Goal: Transaction & Acquisition: Purchase product/service

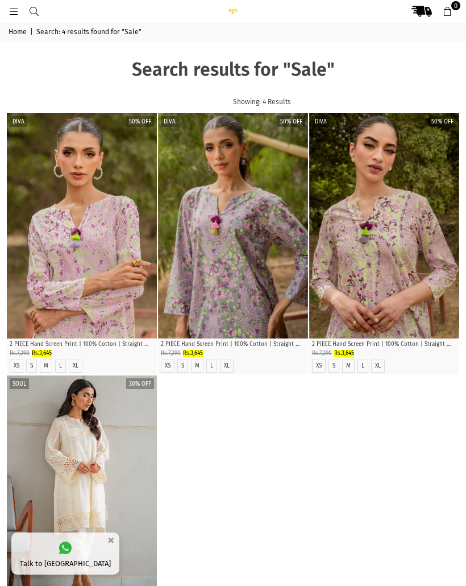
click at [27, 7] on link at bounding box center [34, 11] width 20 height 9
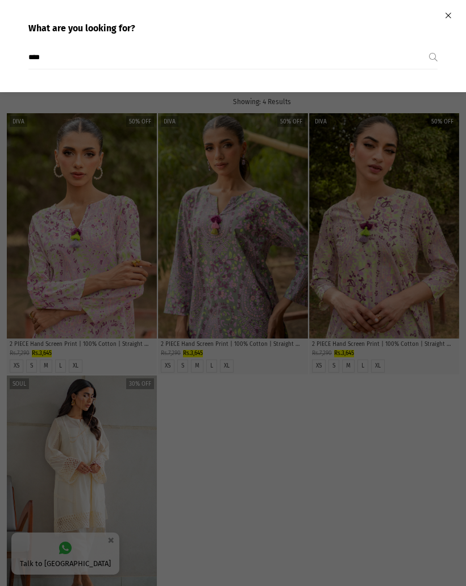
click at [44, 55] on input "****" at bounding box center [228, 57] width 401 height 23
click at [445, 17] on icon "Close" at bounding box center [448, 15] width 6 height 9
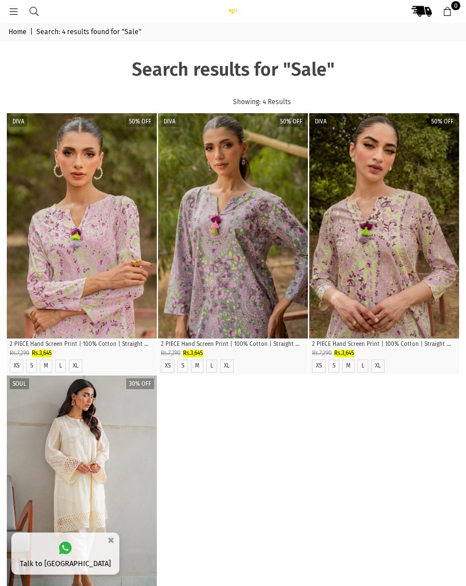
click at [16, 9] on icon at bounding box center [14, 12] width 10 height 10
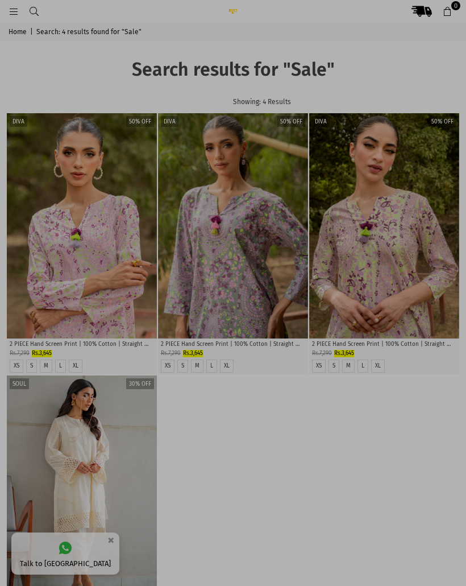
click at [14, 7] on div at bounding box center [233, 293] width 466 height 586
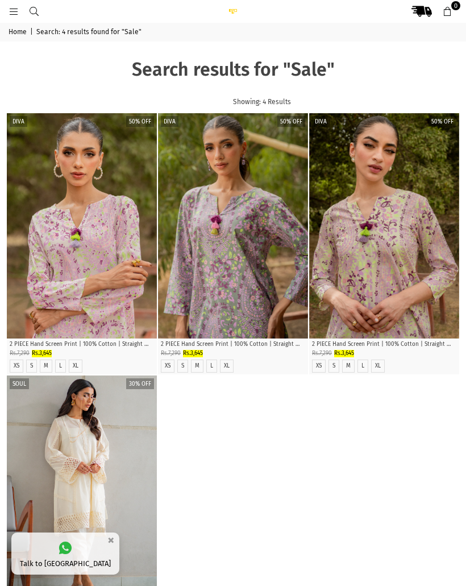
click at [9, 10] on icon at bounding box center [14, 12] width 10 height 10
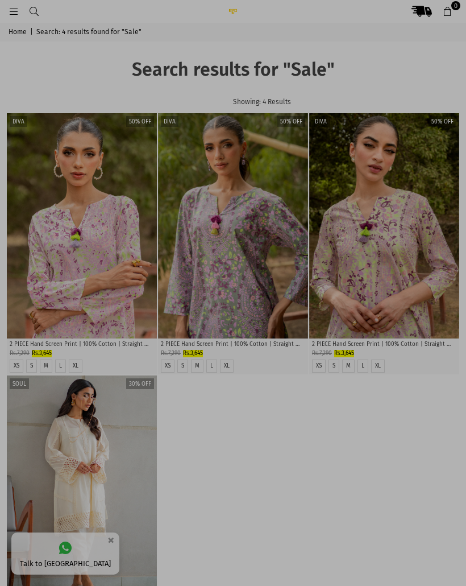
click at [393, 390] on div at bounding box center [233, 293] width 466 height 586
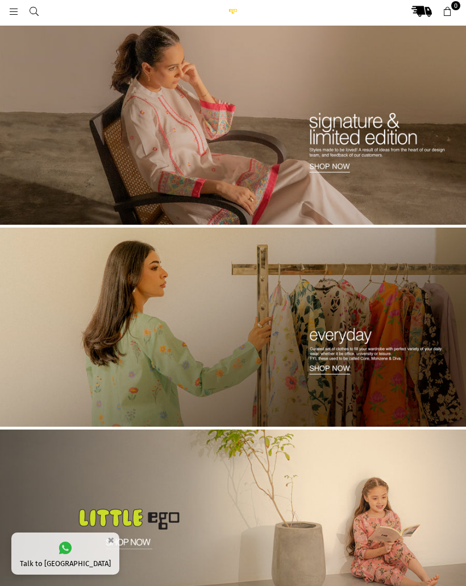
click at [10, 10] on icon at bounding box center [14, 12] width 10 height 10
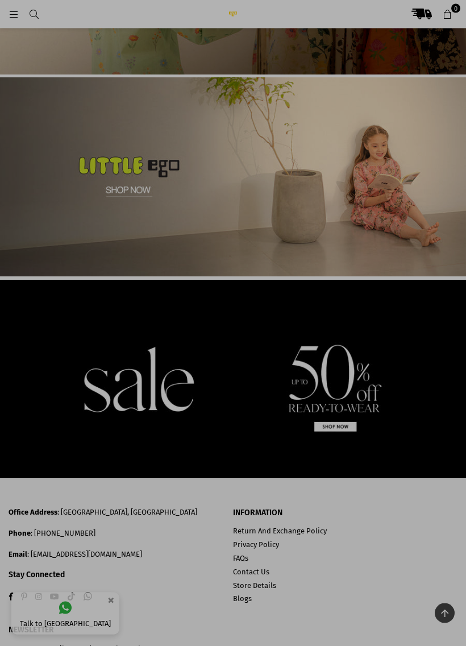
scroll to position [358, 0]
click at [309, 383] on div at bounding box center [233, 323] width 466 height 646
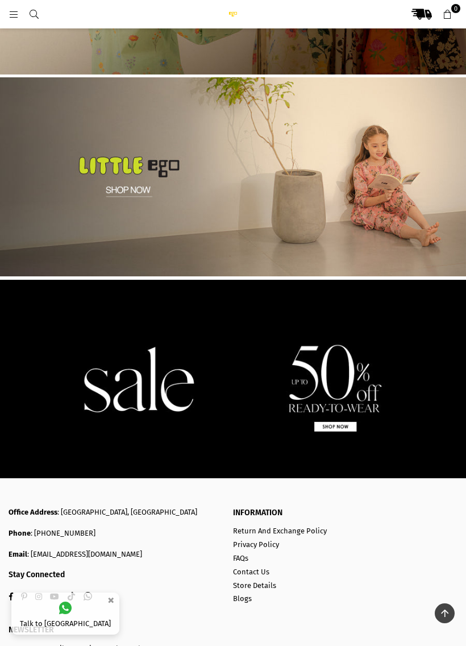
click at [353, 392] on img at bounding box center [233, 379] width 466 height 199
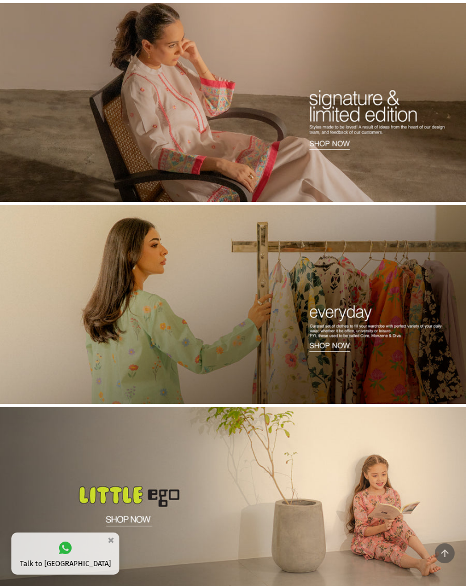
scroll to position [0, 0]
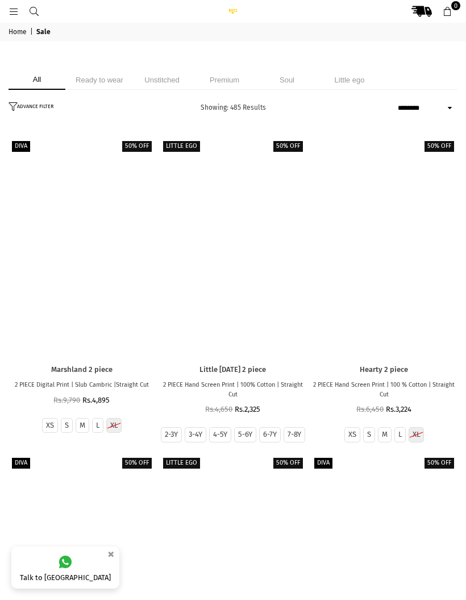
select select "******"
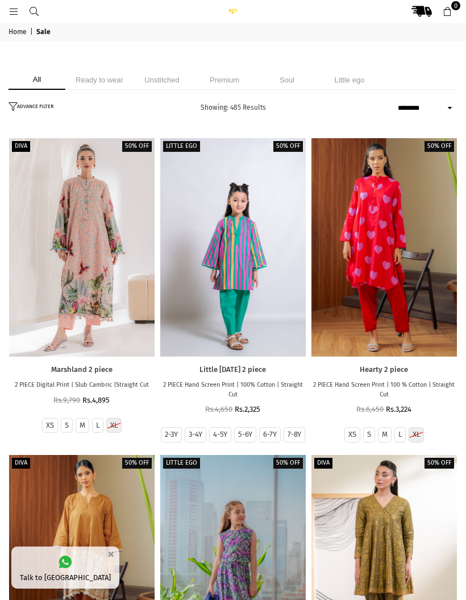
click at [168, 76] on li "Unstitched" at bounding box center [162, 80] width 57 height 20
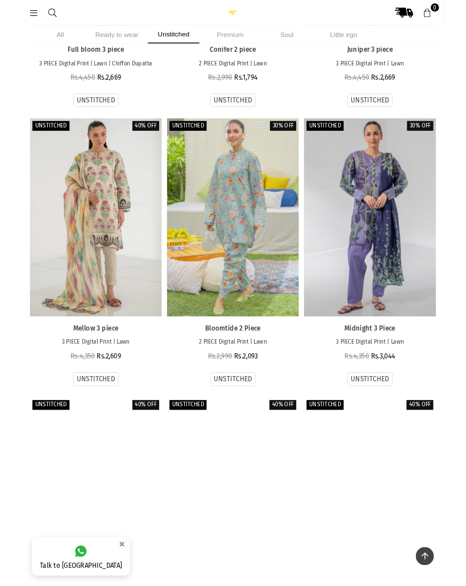
scroll to position [1827, 0]
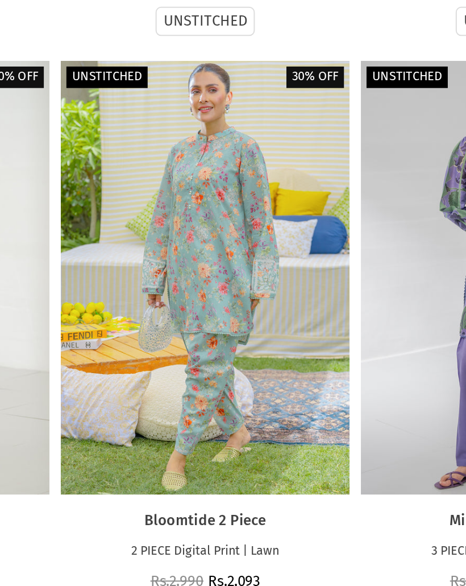
click at [160, 141] on div at bounding box center [233, 238] width 146 height 218
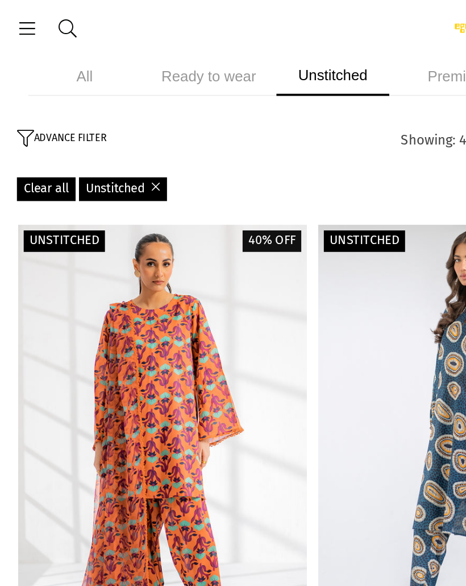
scroll to position [1635, 0]
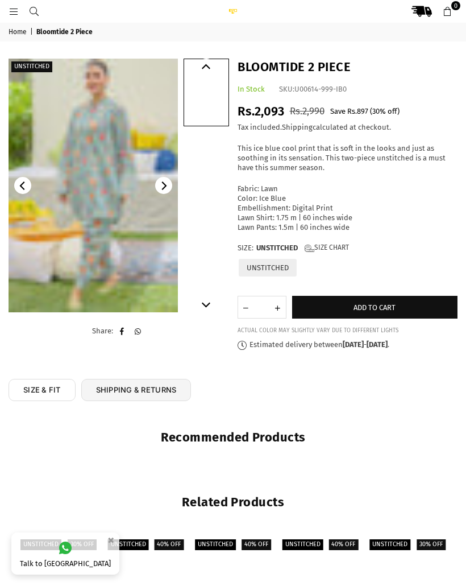
click at [167, 187] on icon "Next" at bounding box center [163, 185] width 9 height 9
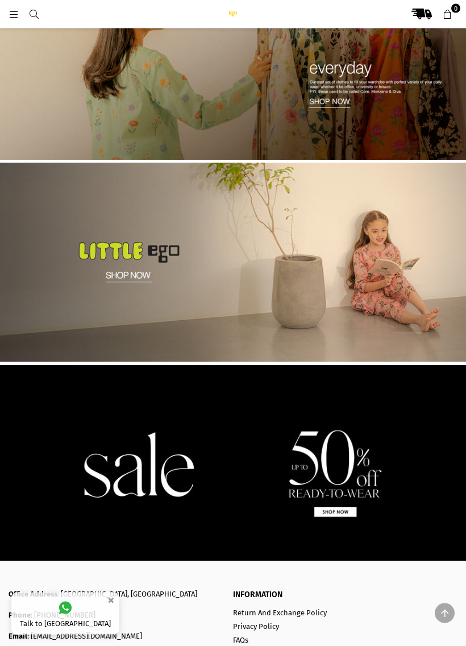
scroll to position [272, 0]
click at [390, 439] on img at bounding box center [233, 464] width 466 height 199
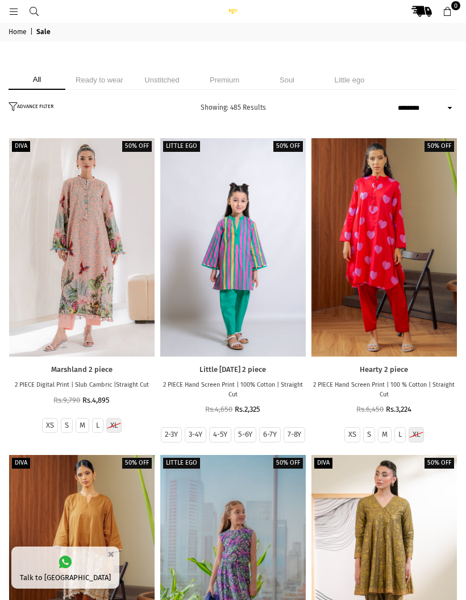
select select "******"
click at [158, 80] on li "Unstitched" at bounding box center [162, 80] width 57 height 20
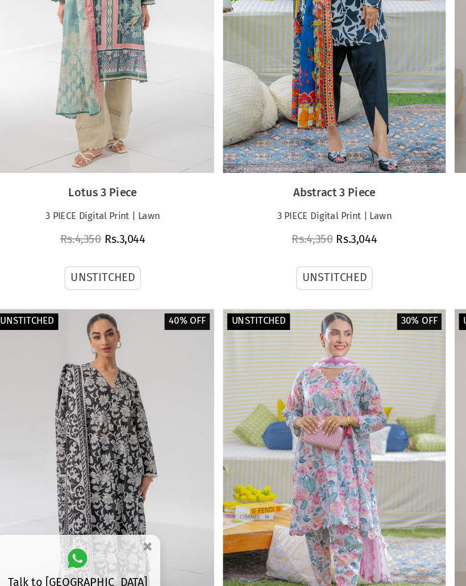
scroll to position [2832, 0]
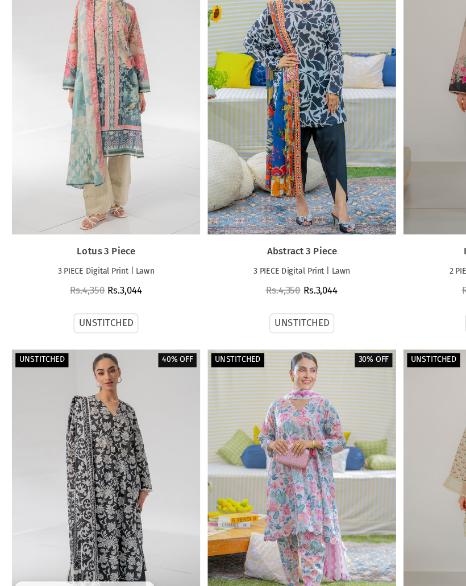
click at [129, 366] on div at bounding box center [82, 462] width 146 height 218
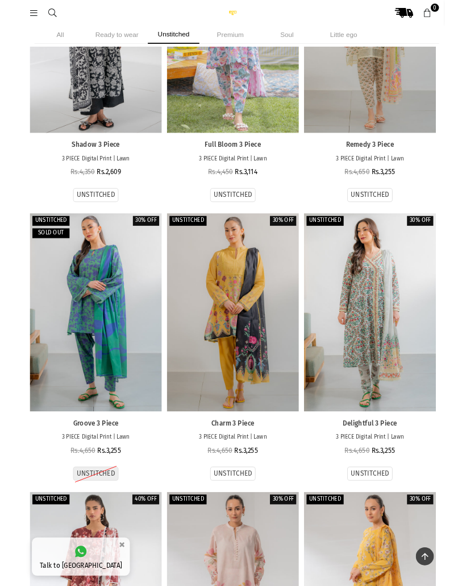
scroll to position [3255, 0]
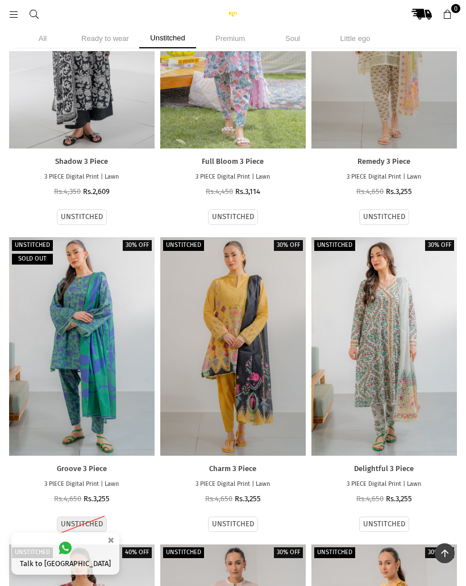
click at [114, 315] on div at bounding box center [82, 346] width 146 height 218
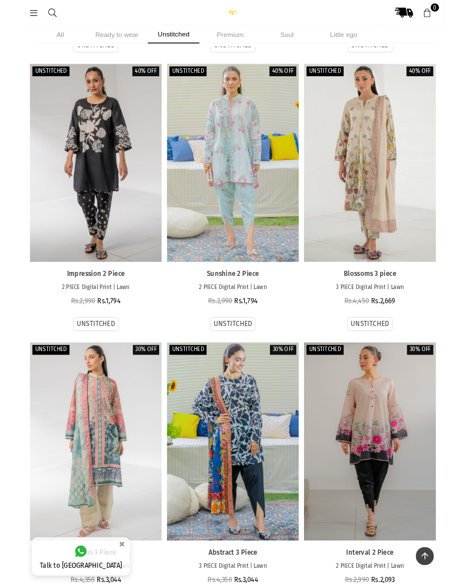
scroll to position [2492, 0]
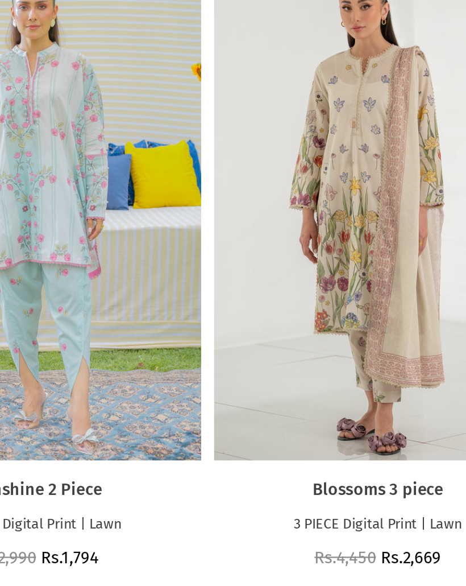
click at [312, 104] on div at bounding box center [385, 189] width 146 height 218
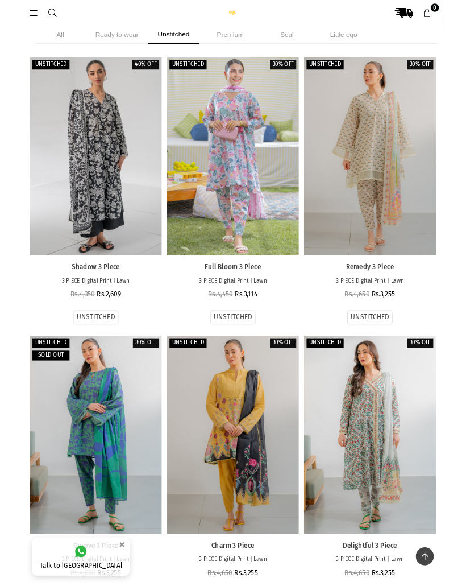
scroll to position [3125, 0]
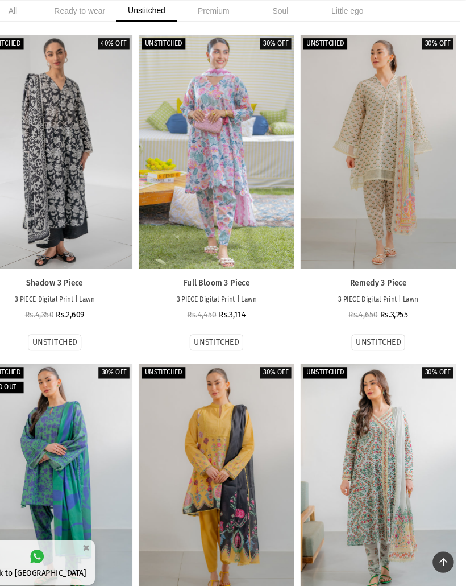
click at [360, 368] on div at bounding box center [385, 477] width 146 height 218
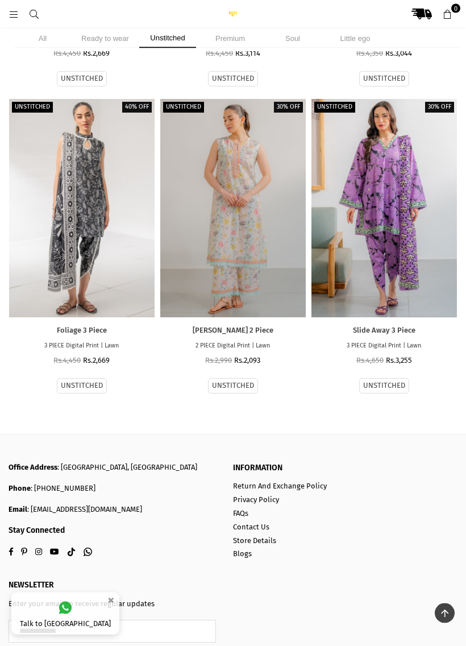
scroll to position [4625, 0]
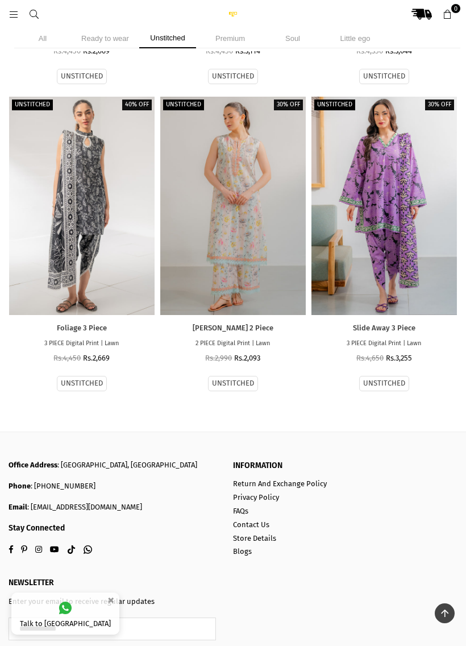
click at [428, 223] on div at bounding box center [385, 206] width 146 height 218
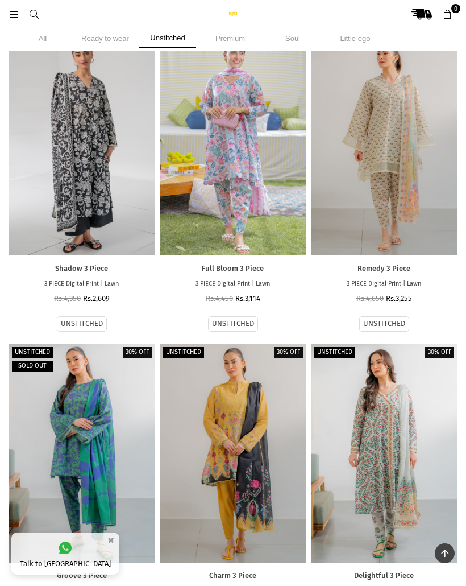
scroll to position [3148, 0]
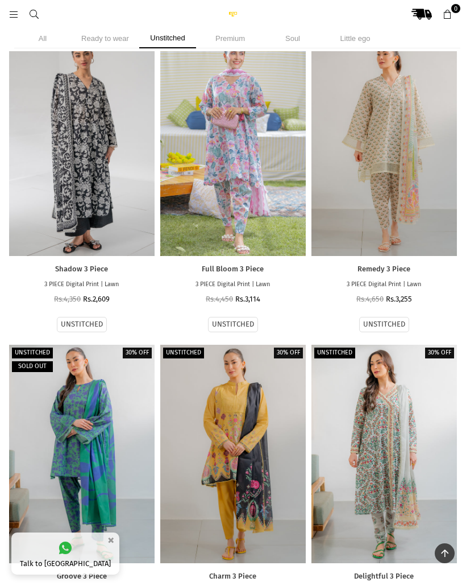
click at [378, 477] on div at bounding box center [385, 454] width 146 height 218
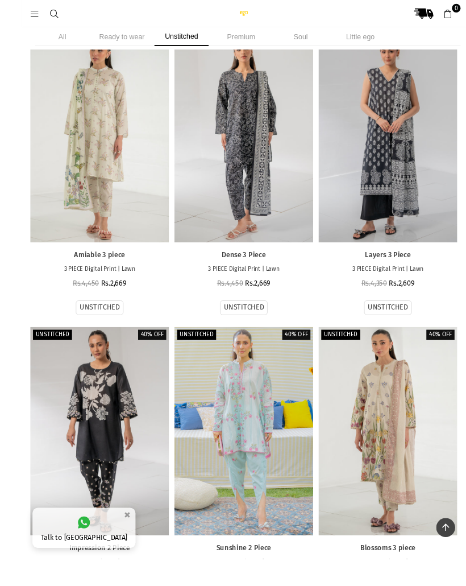
scroll to position [2319, 0]
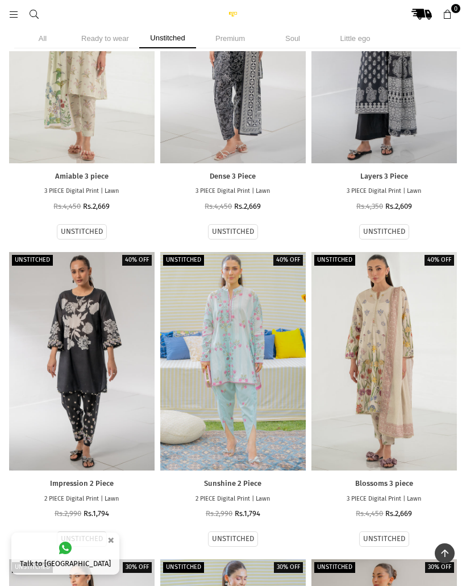
click at [391, 303] on div at bounding box center [385, 361] width 146 height 218
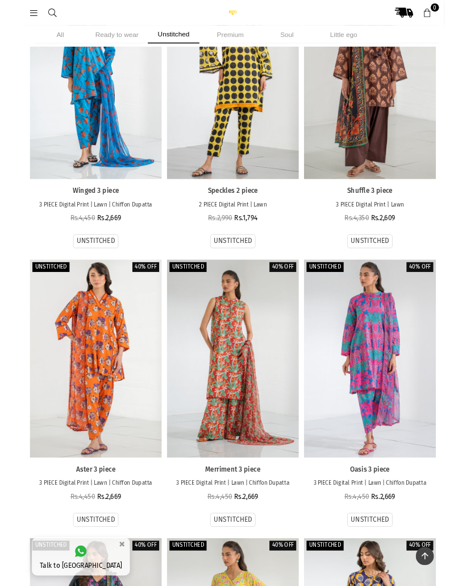
scroll to position [749, 0]
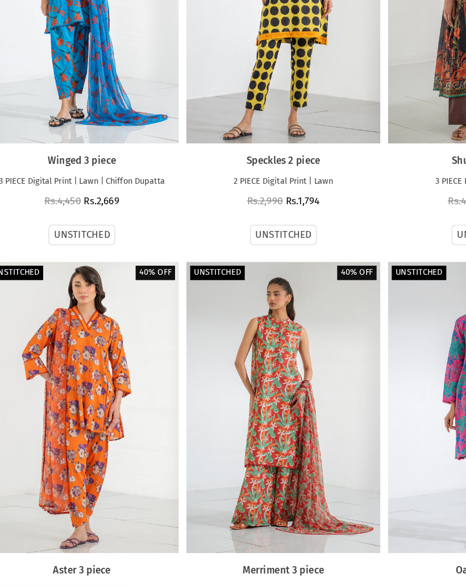
click at [79, 14] on div at bounding box center [82, 88] width 146 height 218
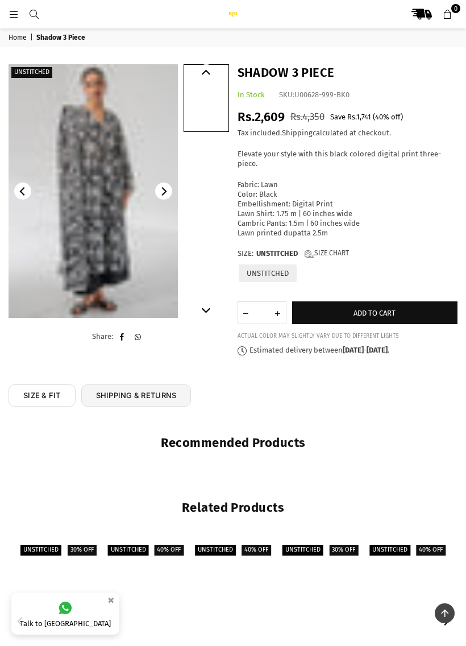
scroll to position [278, 0]
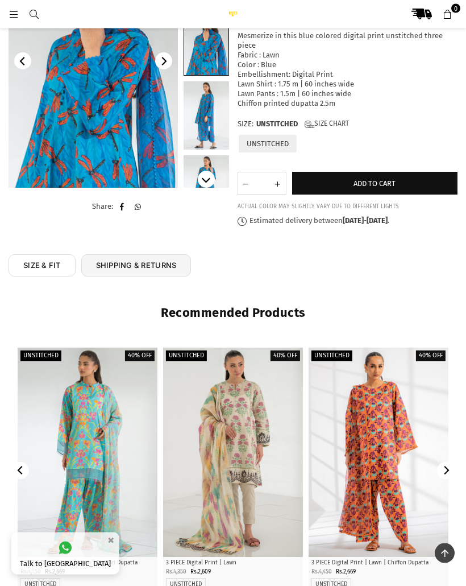
scroll to position [124, 0]
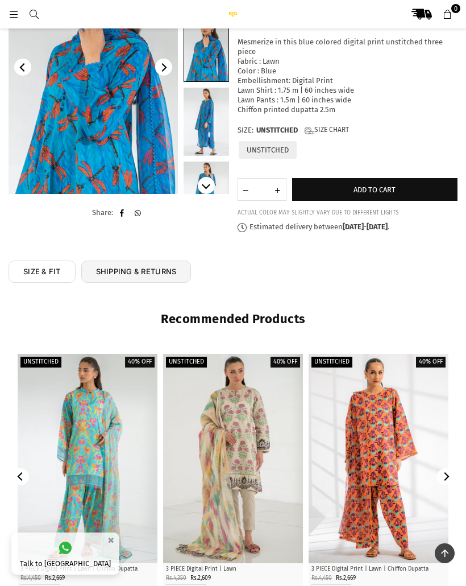
click at [88, 436] on div at bounding box center [88, 459] width 140 height 210
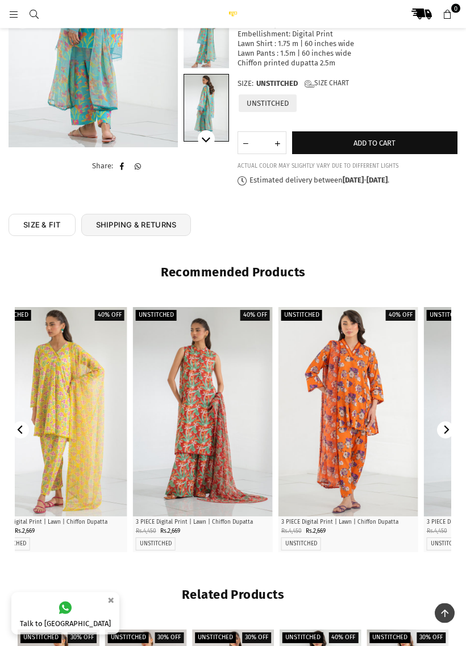
scroll to position [171, 0]
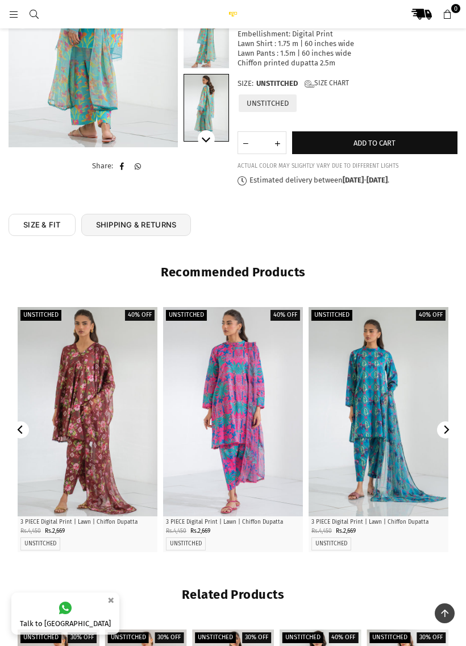
click at [277, 386] on div at bounding box center [233, 412] width 140 height 210
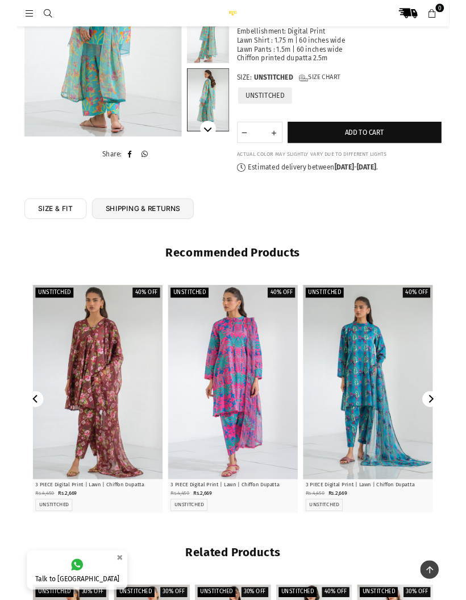
scroll to position [170, 0]
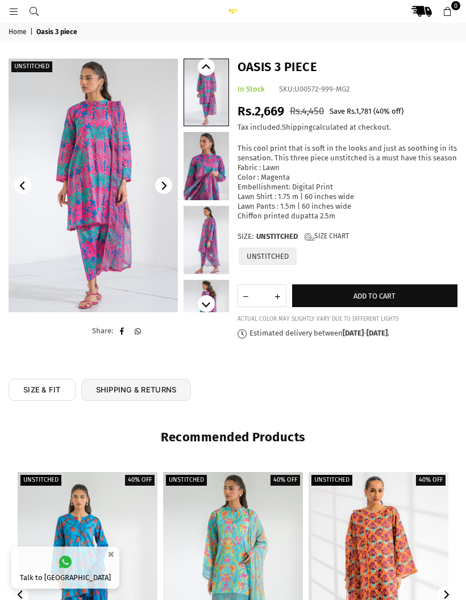
click at [417, 291] on button "Add to cart" at bounding box center [375, 295] width 166 height 23
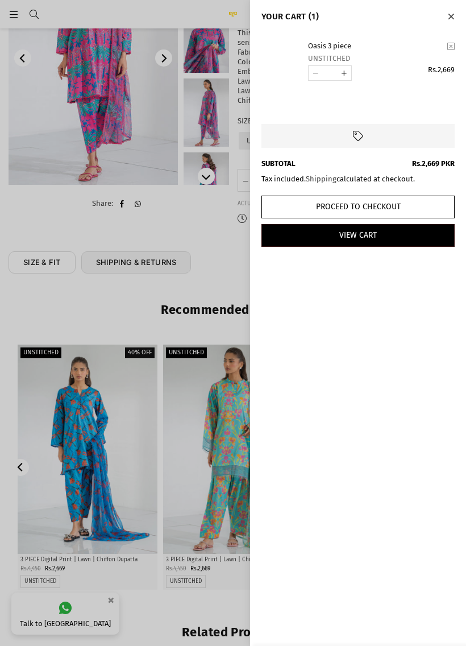
scroll to position [142, 0]
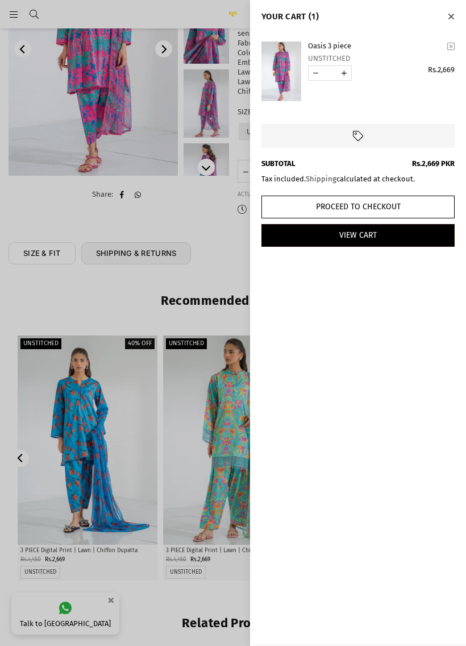
click at [188, 410] on div at bounding box center [233, 323] width 466 height 646
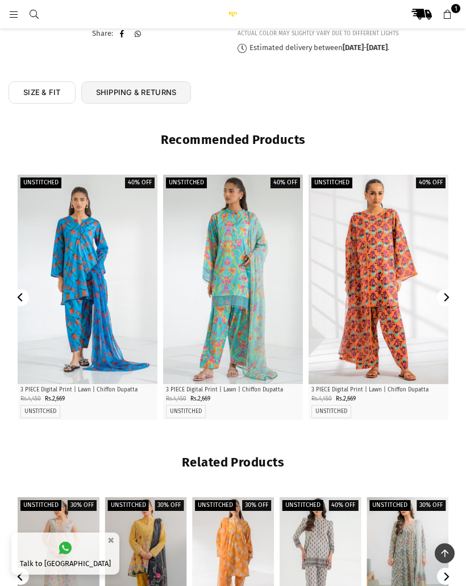
scroll to position [247, 0]
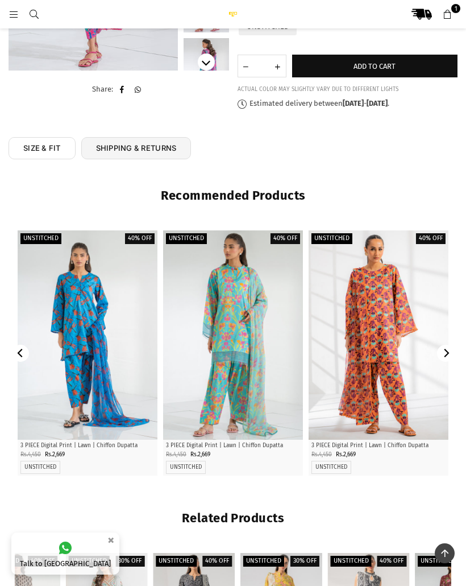
click at [259, 380] on div at bounding box center [233, 335] width 140 height 210
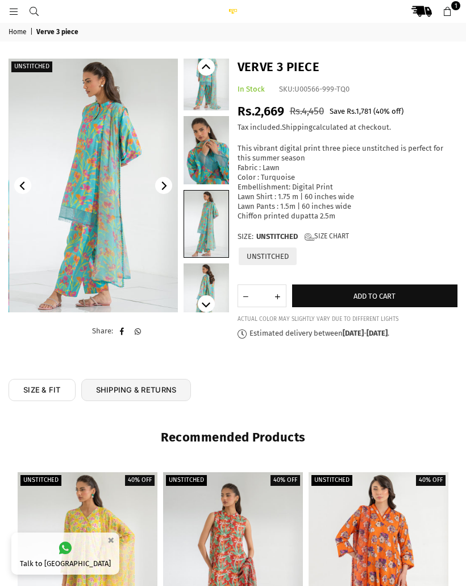
scroll to position [19, 0]
click at [395, 292] on span "Add to cart" at bounding box center [375, 296] width 42 height 9
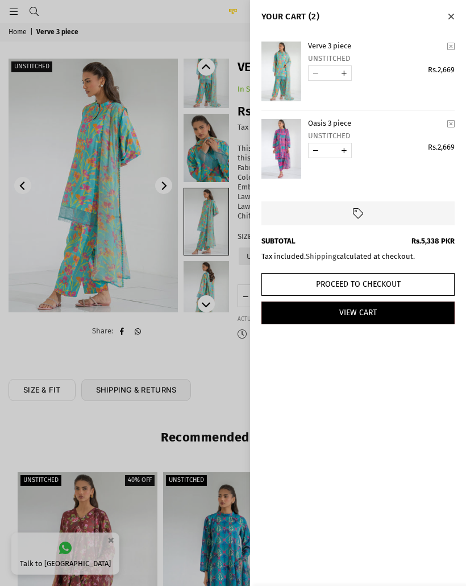
click at [215, 412] on div at bounding box center [233, 293] width 466 height 586
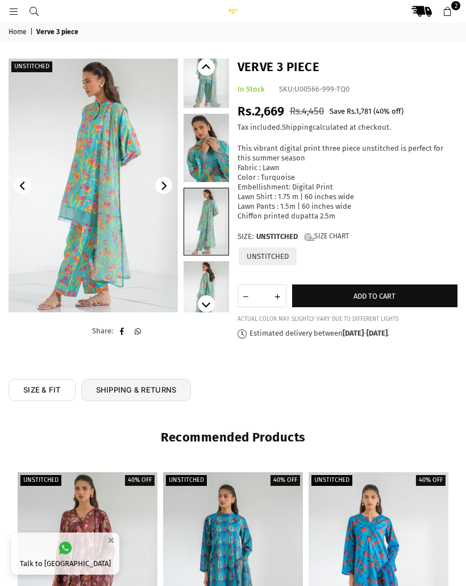
click at [237, 511] on div at bounding box center [233, 577] width 140 height 210
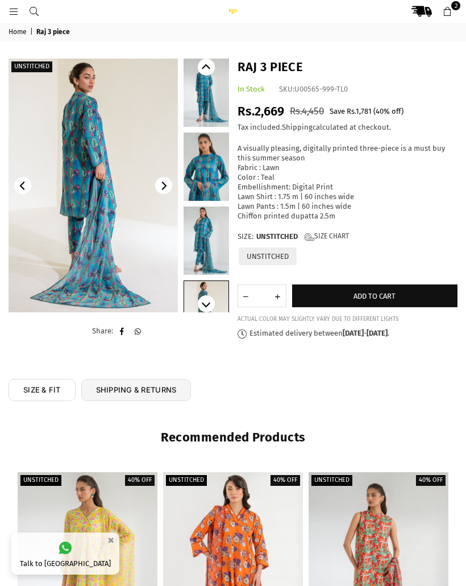
click at [415, 292] on button "Add to cart" at bounding box center [375, 295] width 166 height 23
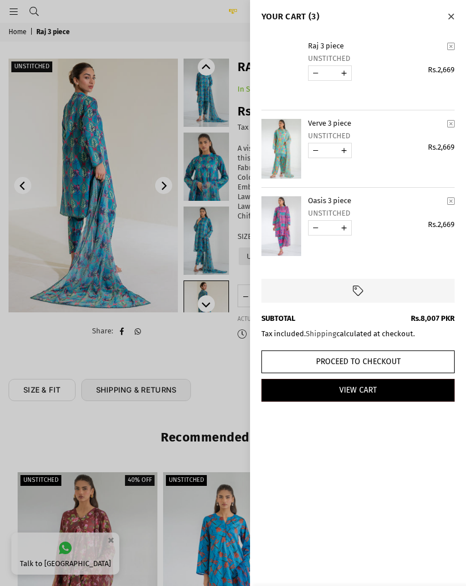
click at [181, 367] on div at bounding box center [233, 293] width 466 height 586
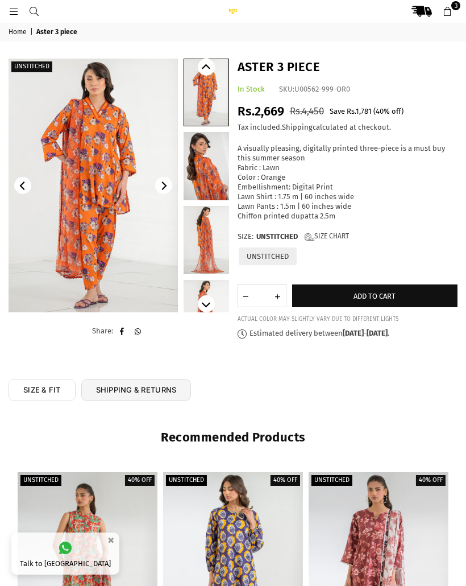
click at [210, 160] on link at bounding box center [207, 166] width 46 height 68
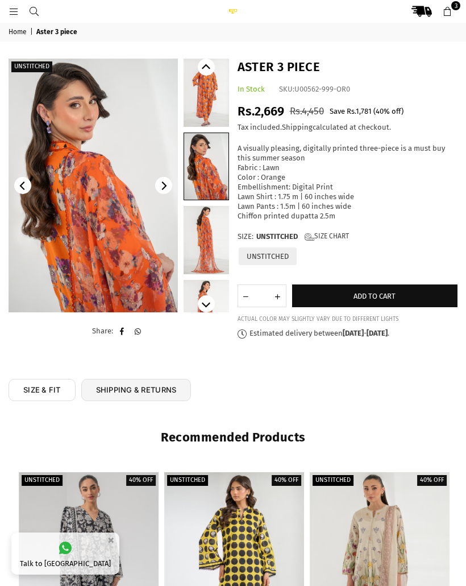
click at [158, 291] on img at bounding box center [94, 186] width 170 height 254
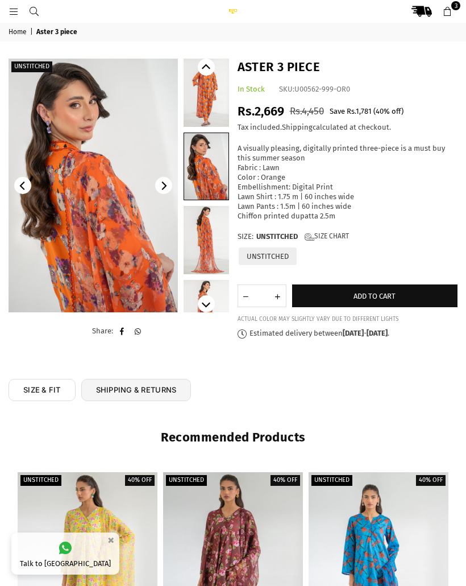
click at [370, 284] on button "Add to cart" at bounding box center [375, 295] width 166 height 23
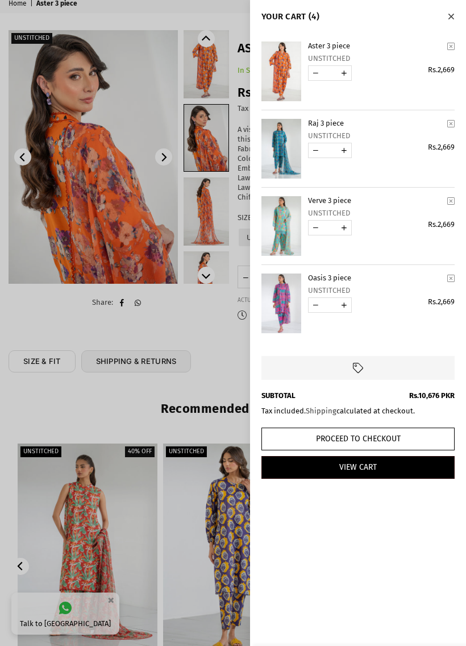
scroll to position [38, 0]
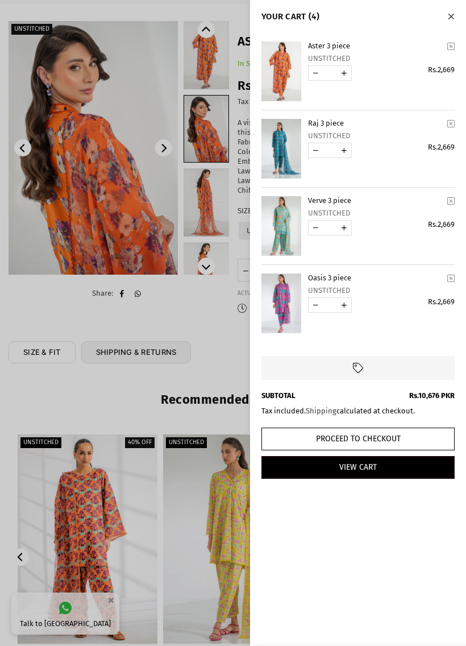
click at [282, 235] on link "YOUR CART" at bounding box center [282, 226] width 40 height 60
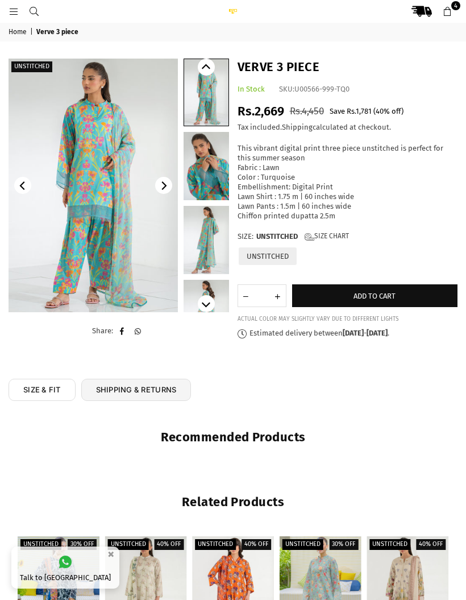
click at [86, 265] on img at bounding box center [94, 186] width 170 height 254
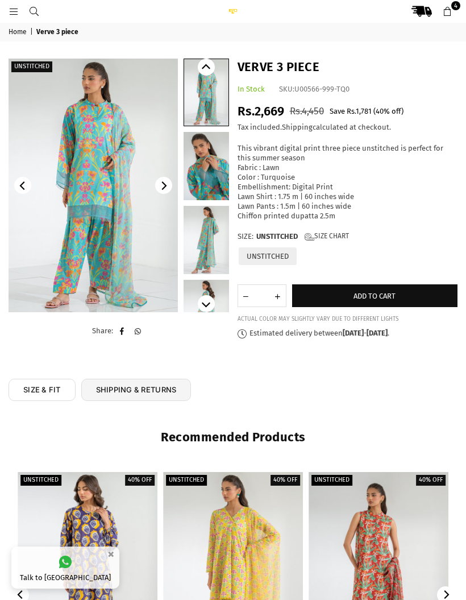
click at [457, 10] on span "4" at bounding box center [456, 5] width 9 height 9
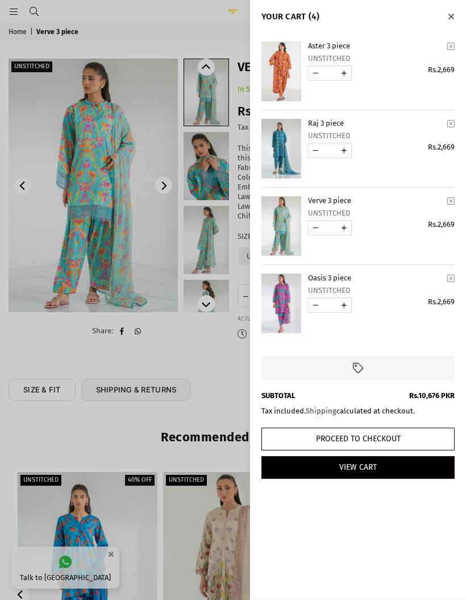
click at [280, 73] on link "YOUR CART" at bounding box center [282, 72] width 40 height 60
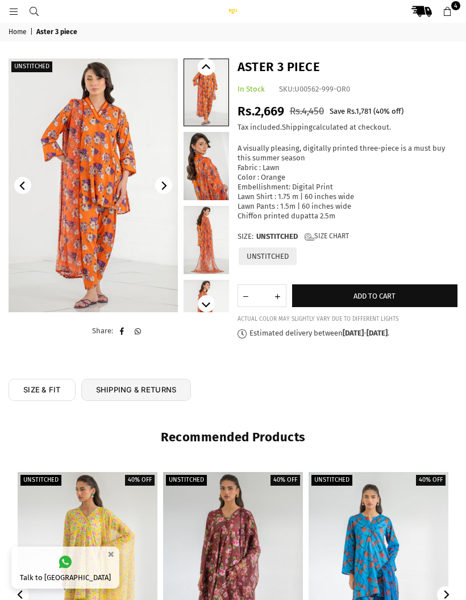
click at [157, 255] on img at bounding box center [94, 186] width 170 height 254
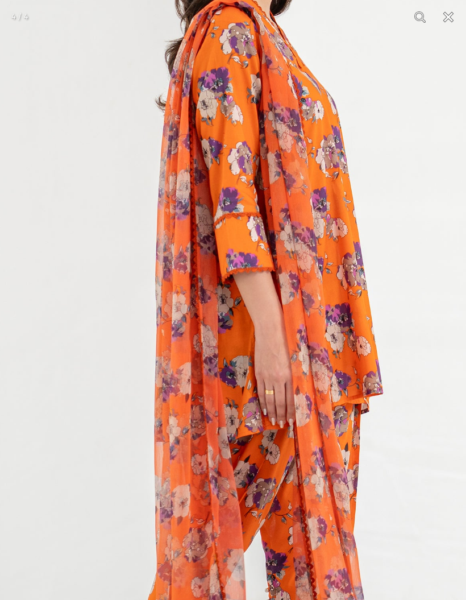
click at [92, 427] on img at bounding box center [278, 316] width 638 height 957
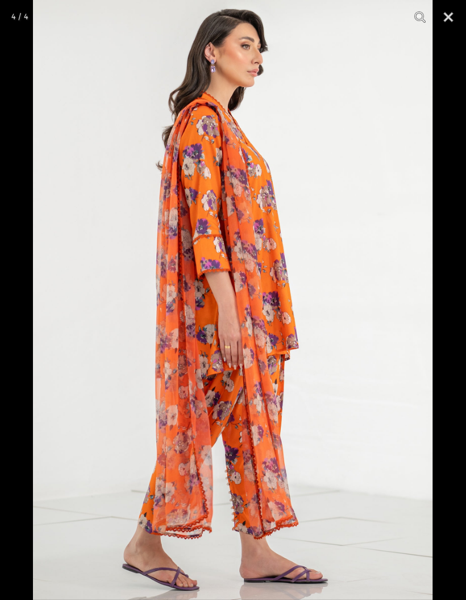
click at [92, 424] on img at bounding box center [233, 300] width 400 height 600
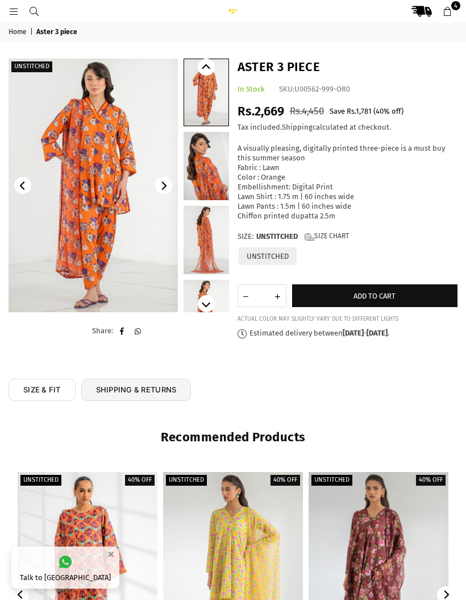
click at [453, 10] on link "4" at bounding box center [447, 11] width 20 height 20
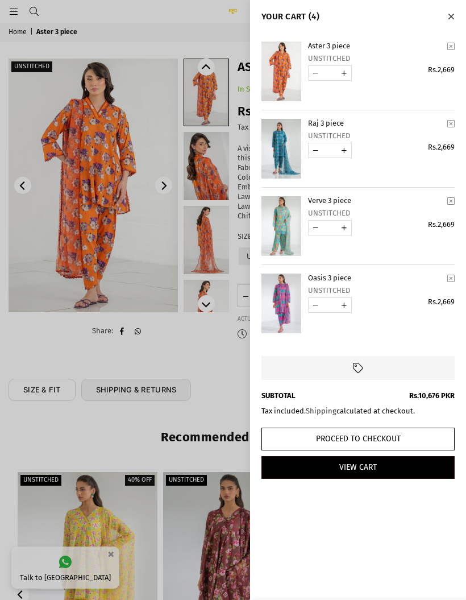
click at [278, 139] on link "YOUR CART" at bounding box center [282, 149] width 40 height 60
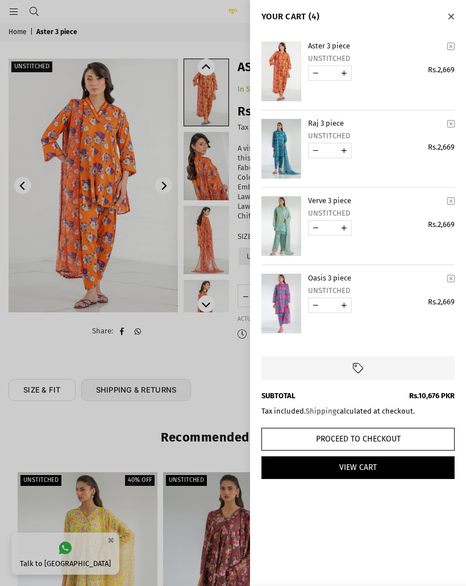
scroll to position [7, 0]
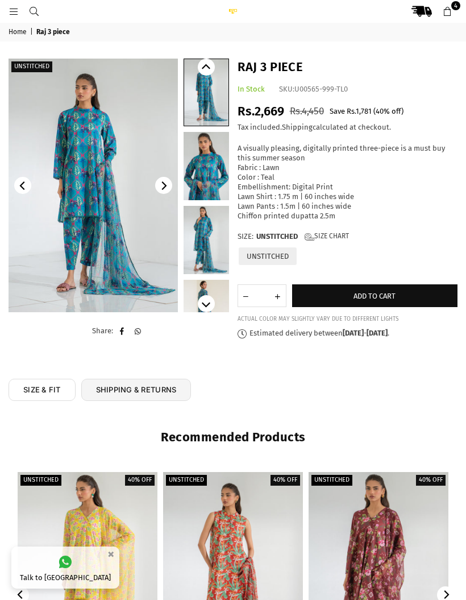
click at [80, 243] on img at bounding box center [94, 186] width 170 height 254
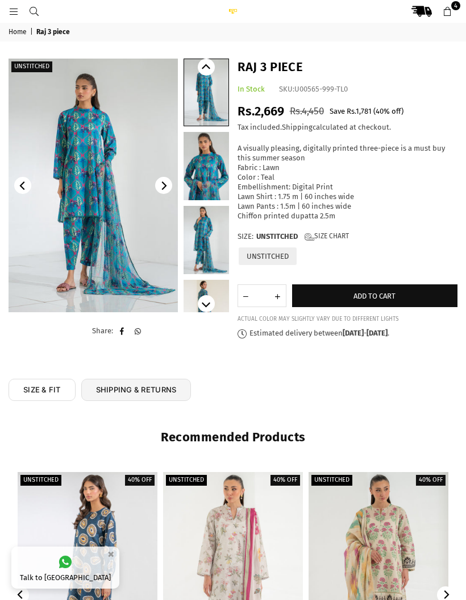
click at [69, 274] on img at bounding box center [94, 186] width 170 height 254
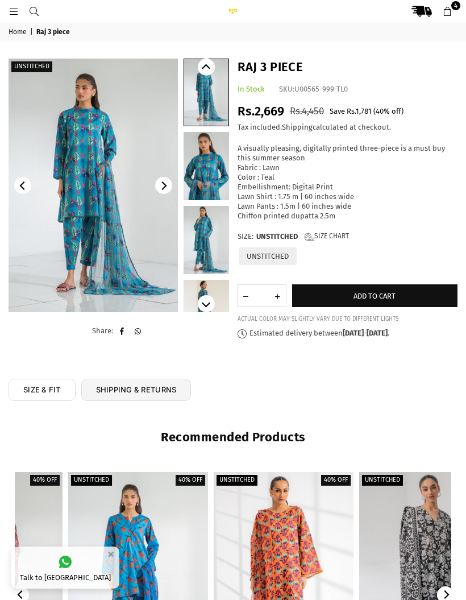
click at [454, 16] on link "4" at bounding box center [447, 11] width 20 height 20
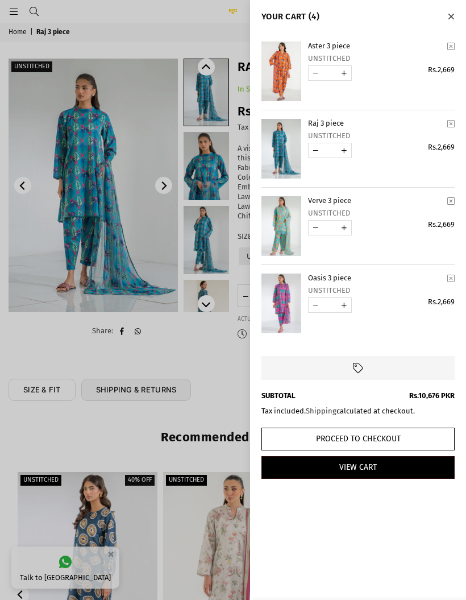
click at [422, 433] on button "Proceed to Checkout" at bounding box center [358, 439] width 193 height 23
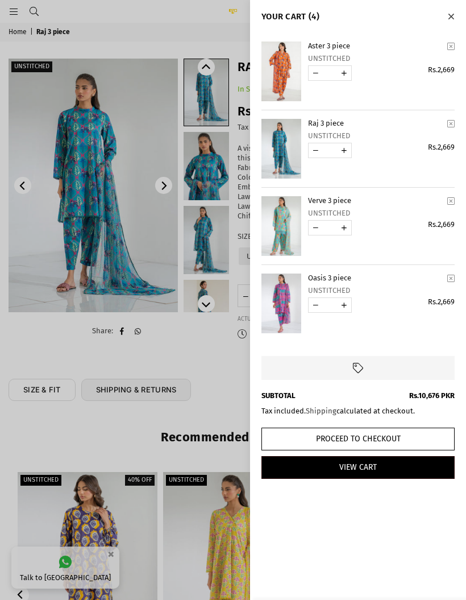
click at [189, 426] on div at bounding box center [233, 300] width 466 height 600
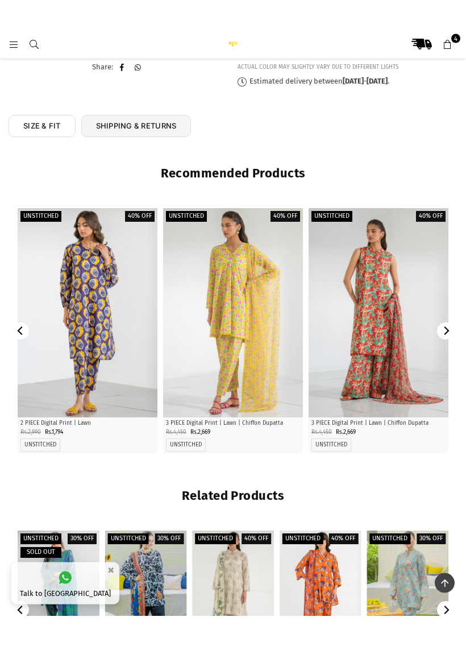
scroll to position [299, 0]
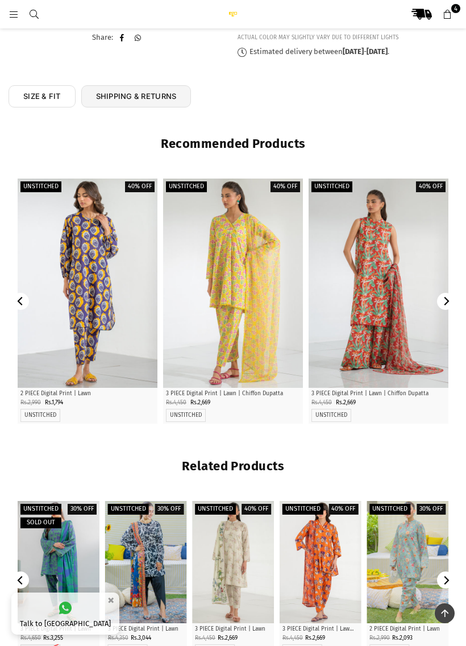
click at [9, 4] on div at bounding box center [30, 14] width 43 height 20
click at [17, 10] on icon at bounding box center [14, 15] width 10 height 10
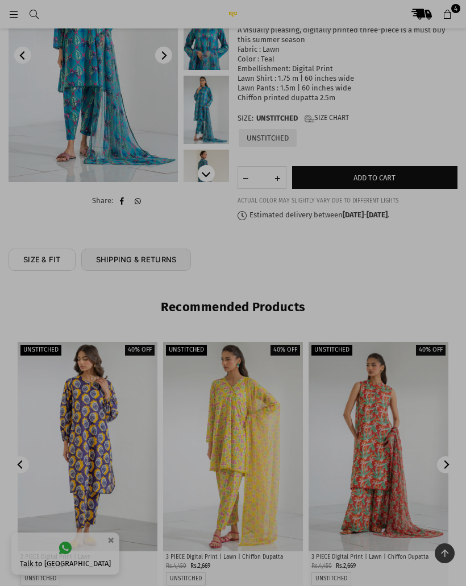
scroll to position [0, 0]
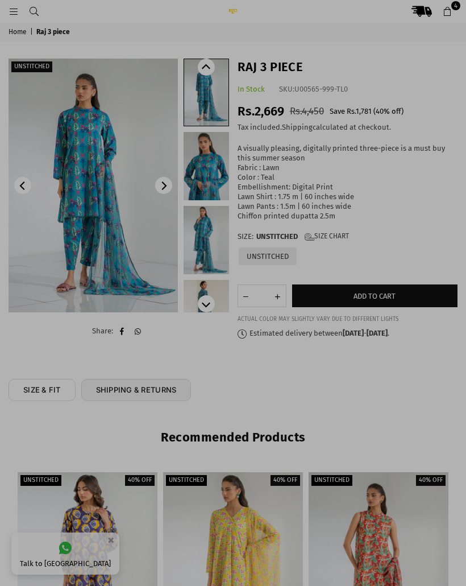
click at [27, 19] on div at bounding box center [233, 293] width 466 height 586
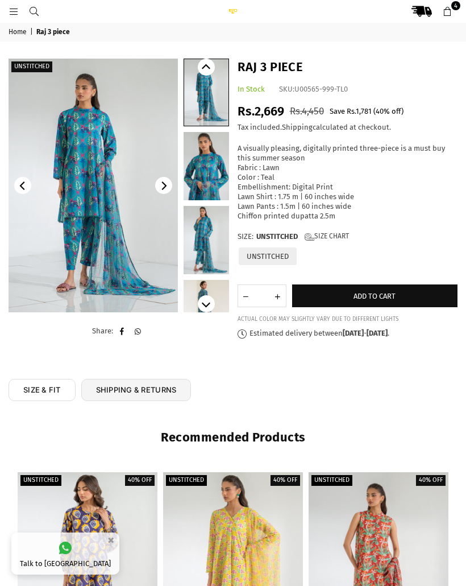
click at [15, 13] on icon at bounding box center [14, 12] width 10 height 10
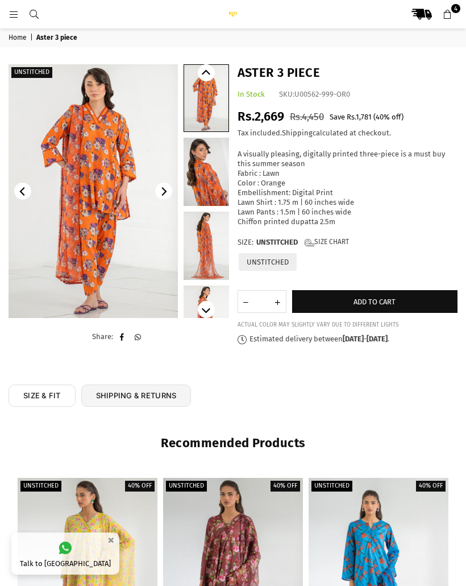
scroll to position [84, 0]
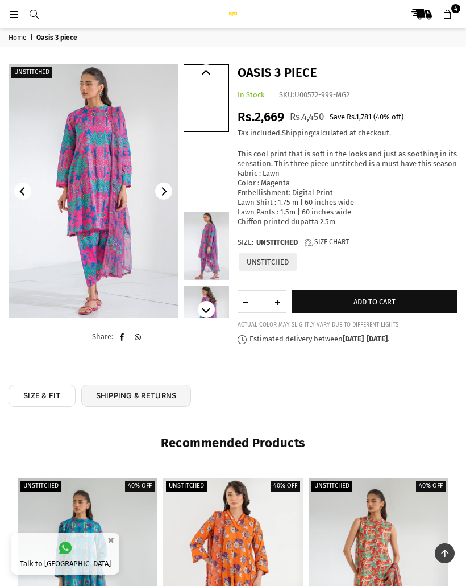
scroll to position [247, 0]
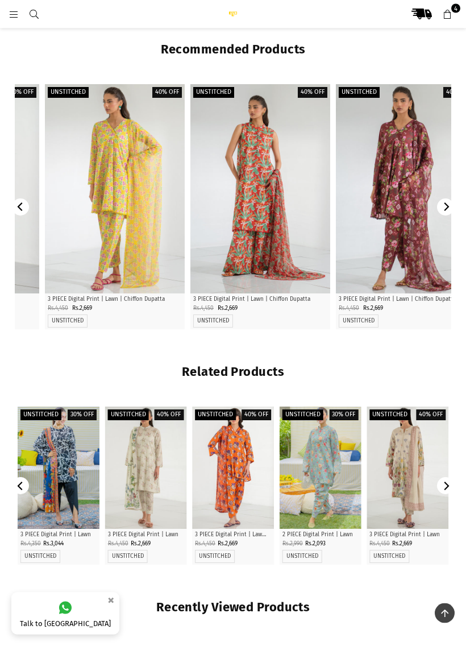
scroll to position [395, 0]
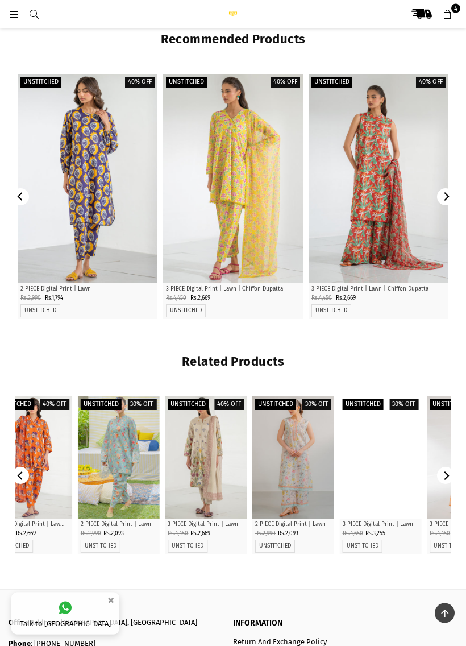
scroll to position [404, 0]
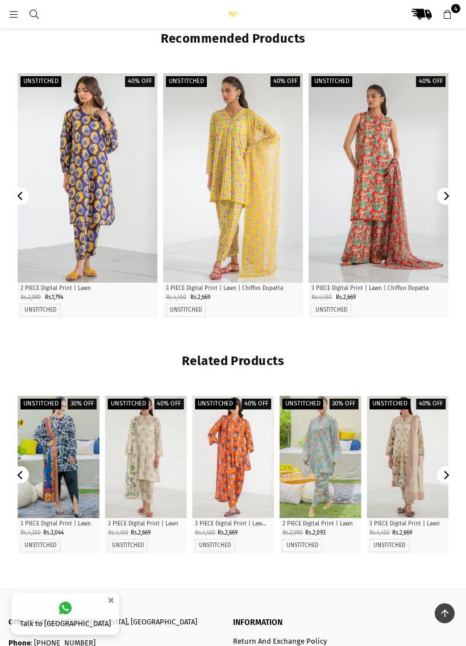
click at [409, 444] on div at bounding box center [408, 457] width 82 height 122
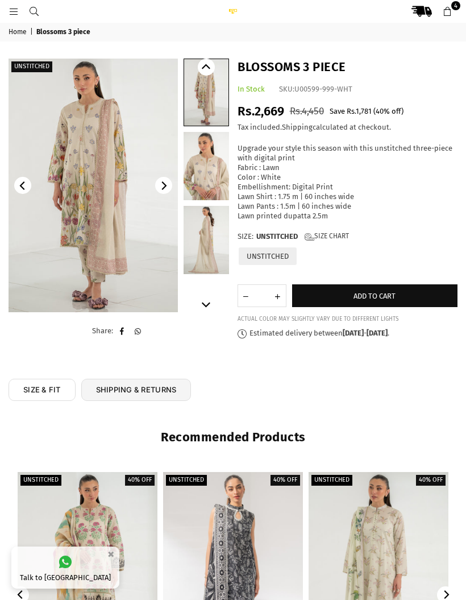
click at [146, 267] on img at bounding box center [94, 186] width 170 height 254
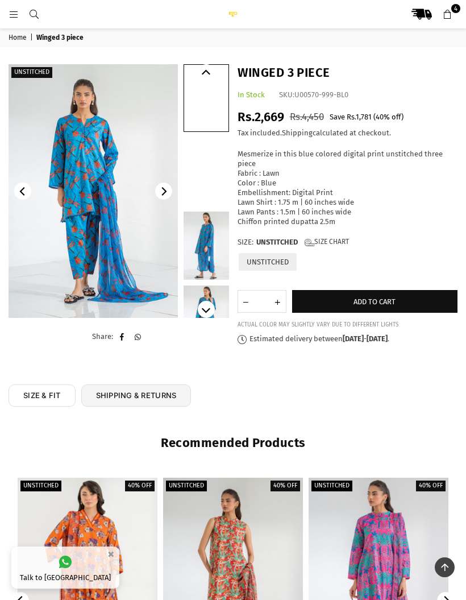
scroll to position [218, 0]
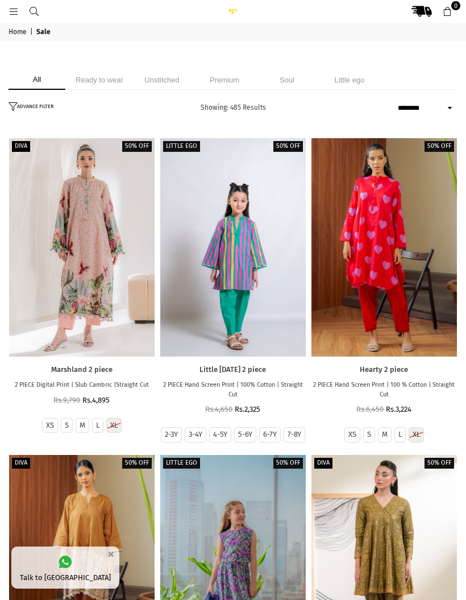
select select "******"
click at [168, 87] on li "Unstitched" at bounding box center [162, 80] width 57 height 20
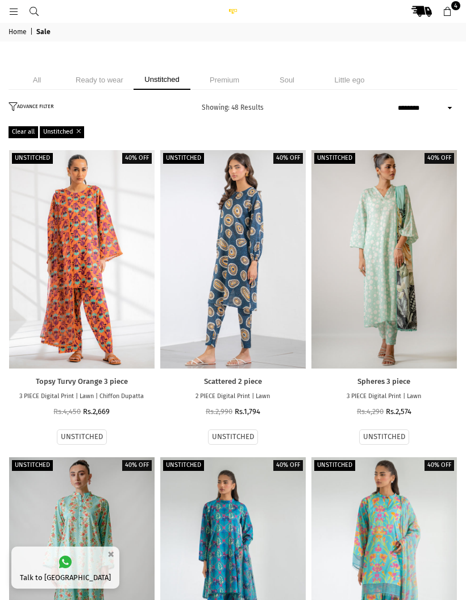
click at [164, 76] on li "Unstitched" at bounding box center [162, 80] width 57 height 20
click at [160, 75] on li "Unstitched" at bounding box center [162, 80] width 57 height 20
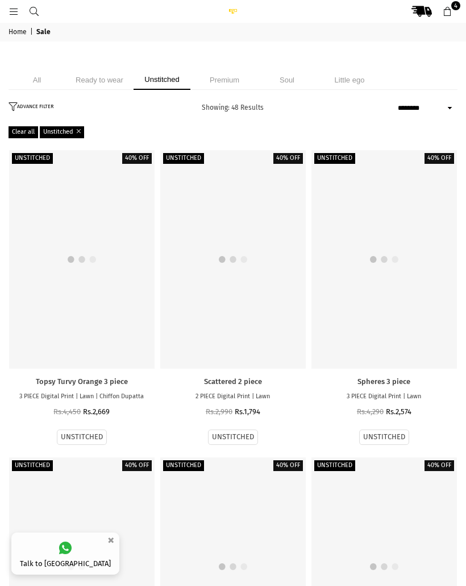
click at [168, 75] on li "Unstitched" at bounding box center [162, 80] width 57 height 20
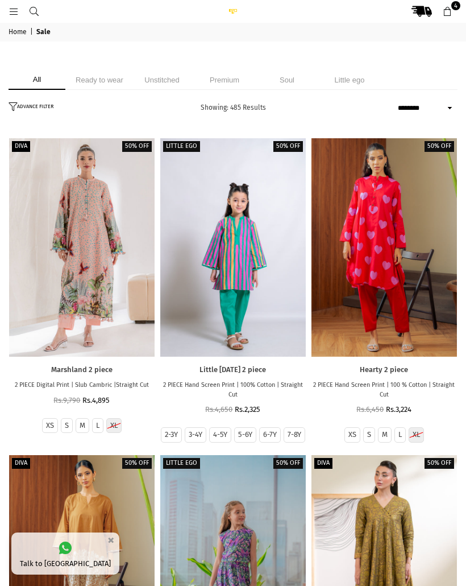
click at [151, 71] on li "Unstitched" at bounding box center [162, 80] width 57 height 20
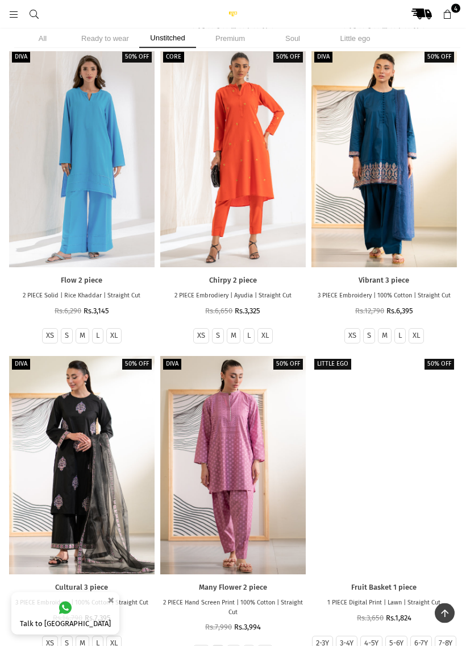
scroll to position [1002, 0]
click at [15, 15] on icon at bounding box center [14, 15] width 10 height 10
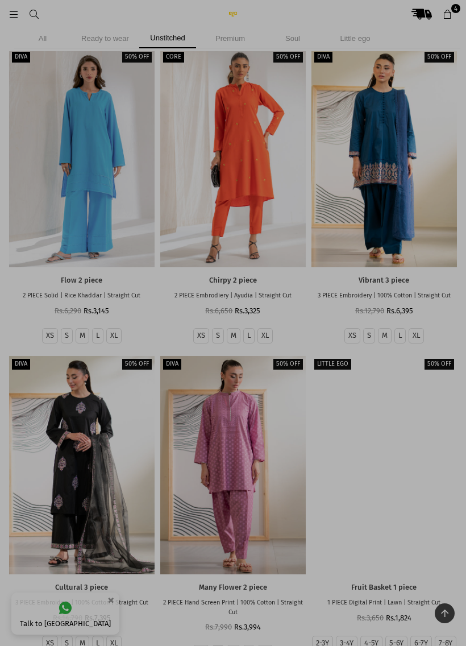
click at [9, 8] on div at bounding box center [233, 323] width 466 height 646
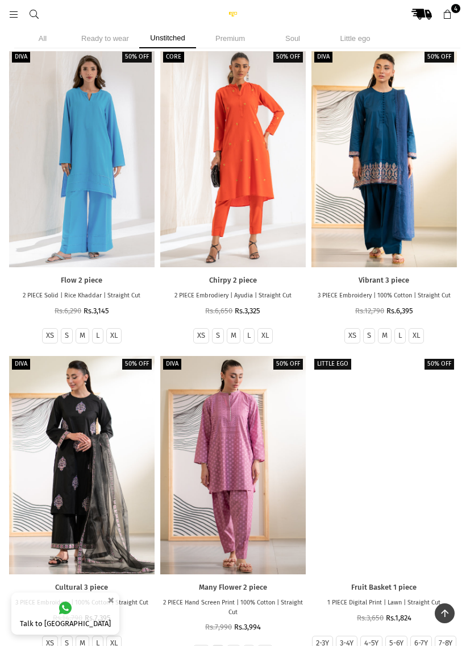
click at [9, 10] on icon at bounding box center [14, 15] width 10 height 10
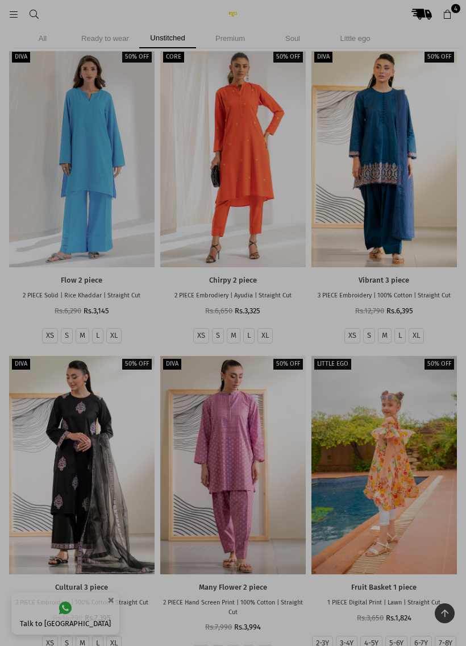
click at [412, 213] on div at bounding box center [233, 323] width 466 height 646
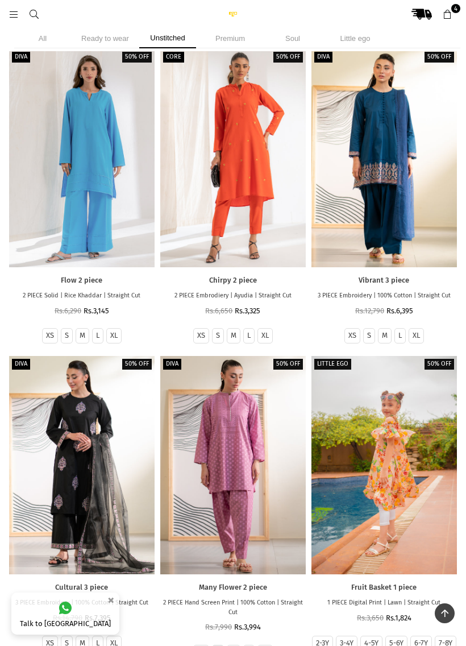
click at [169, 47] on li "Unstitched" at bounding box center [167, 38] width 57 height 20
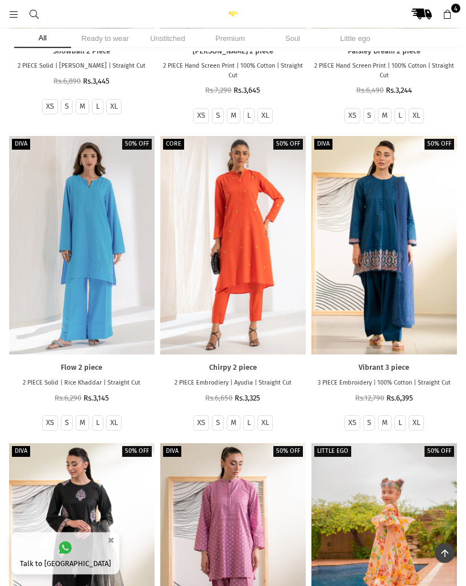
scroll to position [0, 0]
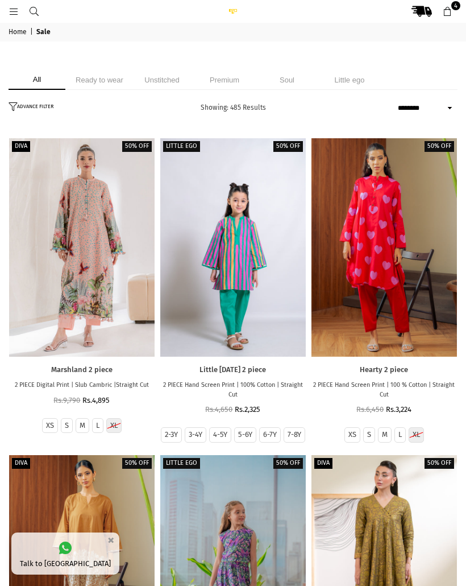
click at [166, 80] on li "Unstitched" at bounding box center [162, 80] width 57 height 20
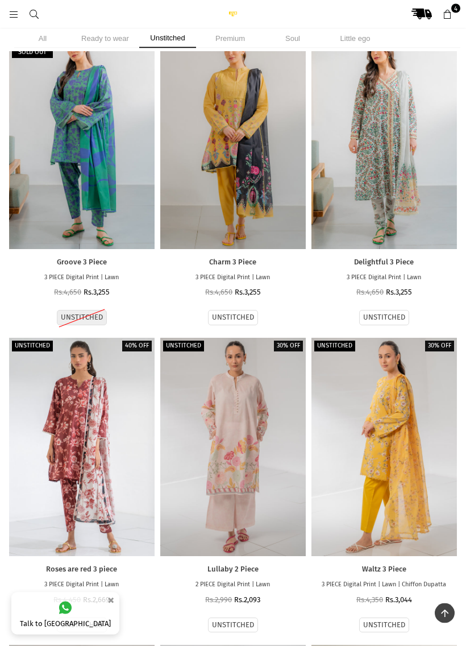
scroll to position [3463, 0]
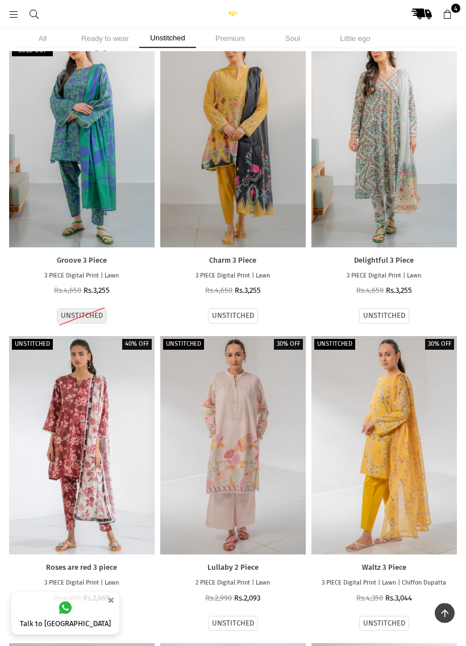
click at [411, 178] on div at bounding box center [385, 139] width 146 height 218
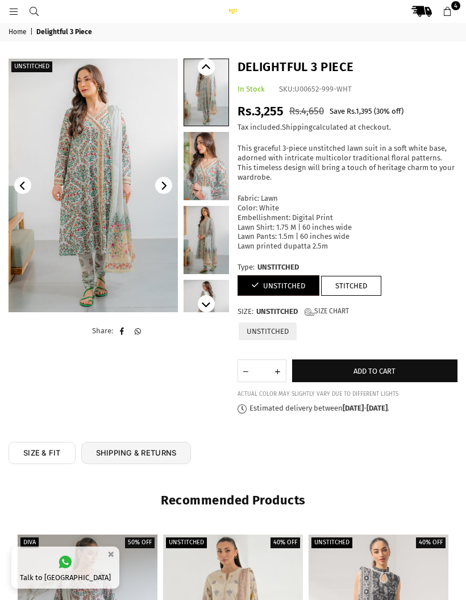
click at [135, 276] on img at bounding box center [94, 186] width 170 height 254
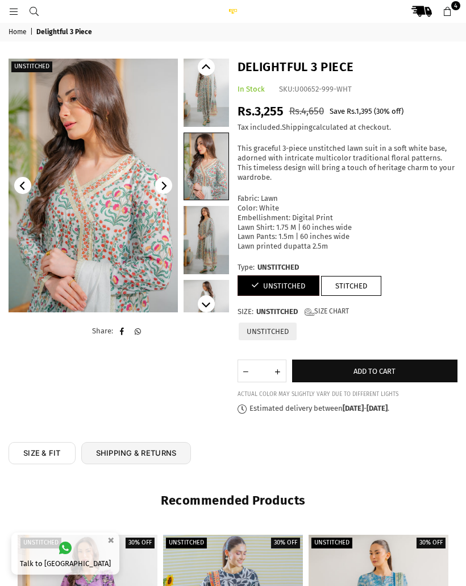
click at [52, 251] on img at bounding box center [94, 186] width 170 height 254
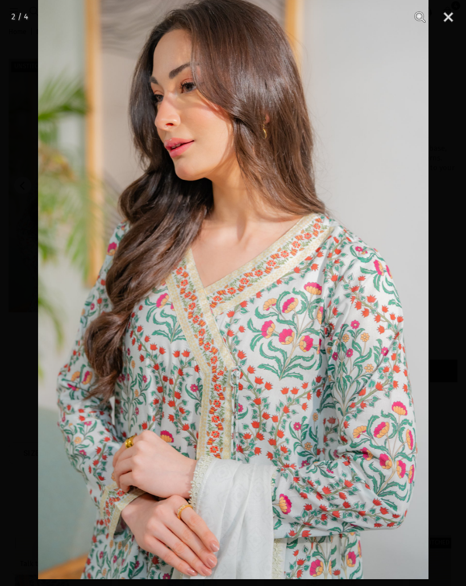
click at [5, 376] on div at bounding box center [233, 293] width 466 height 586
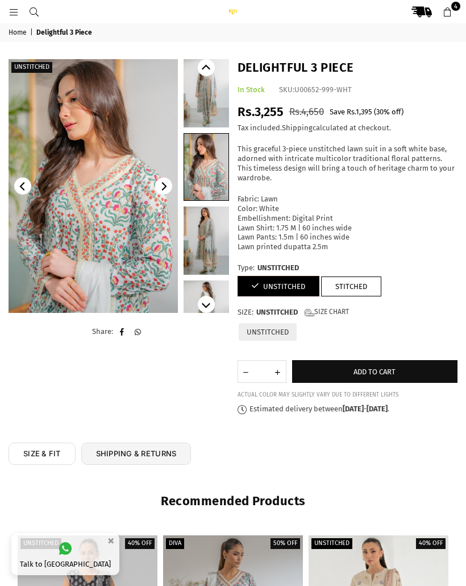
click at [456, 16] on link "4" at bounding box center [447, 11] width 20 height 20
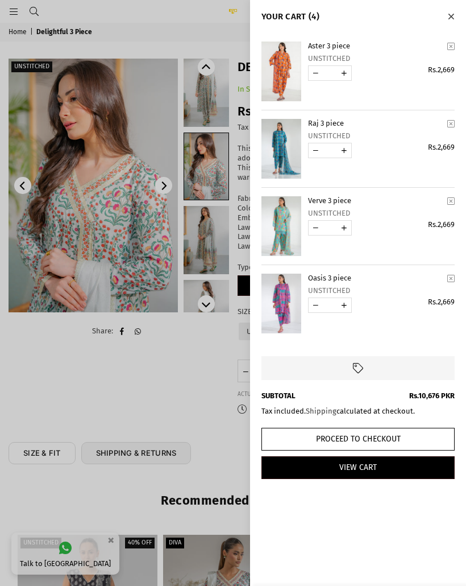
click at [420, 436] on button "Proceed to Checkout" at bounding box center [358, 439] width 193 height 23
